Goal: Check status: Check status

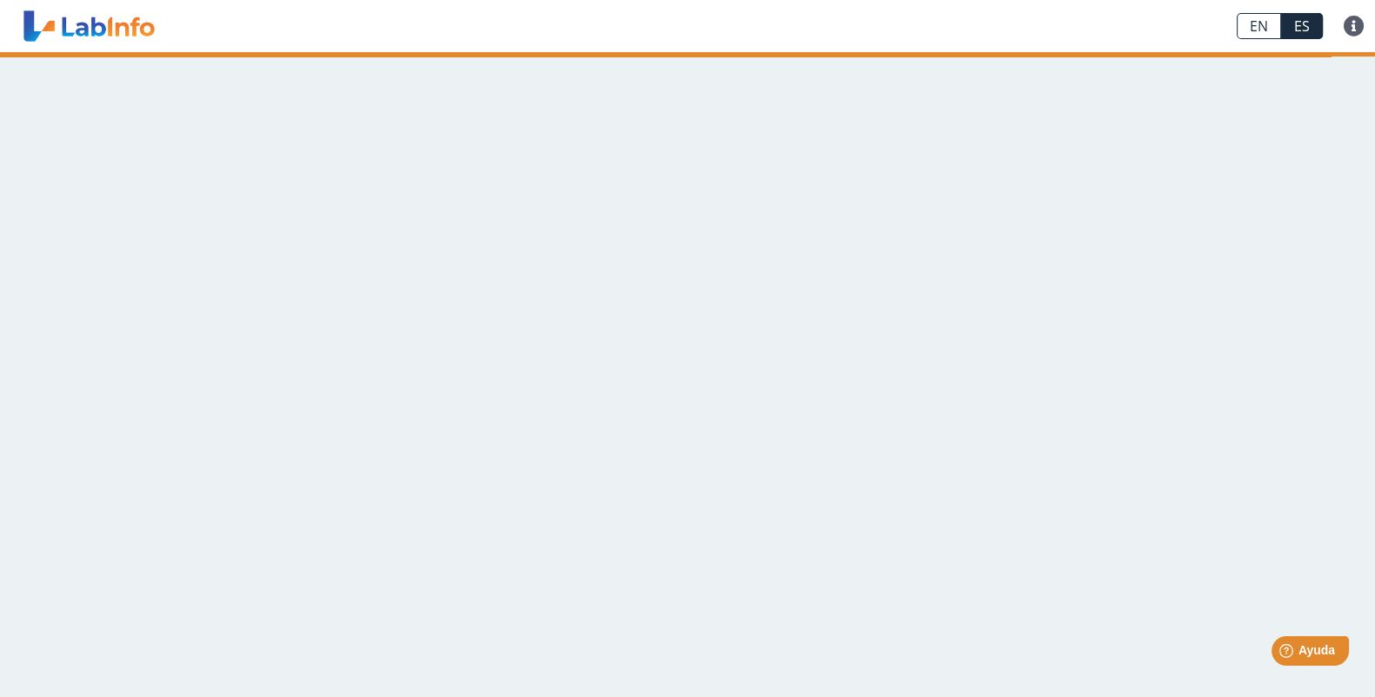
click at [1266, 17] on link "EN" at bounding box center [1258, 26] width 44 height 26
click at [1302, 24] on link "ES" at bounding box center [1302, 26] width 42 height 26
click at [1257, 26] on link "EN" at bounding box center [1258, 26] width 44 height 26
